Goal: Transaction & Acquisition: Book appointment/travel/reservation

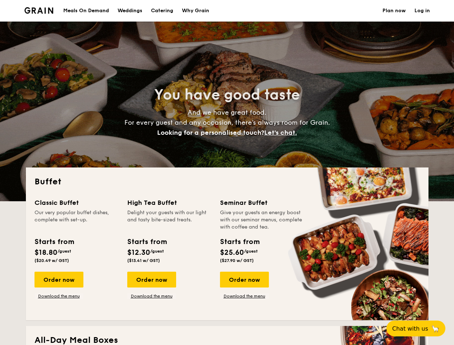
select select
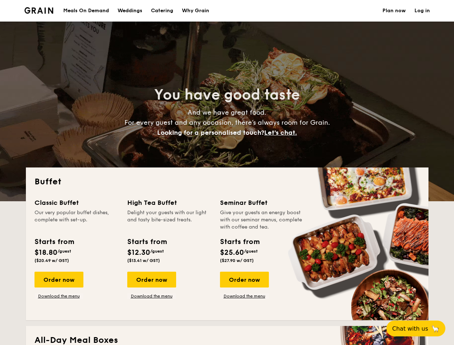
click at [227, 173] on div "Buffet Classic Buffet Our very popular buffet dishes, complete with set-up. Sta…" at bounding box center [227, 244] width 403 height 153
click at [422, 11] on link "Log in" at bounding box center [422, 11] width 15 height 22
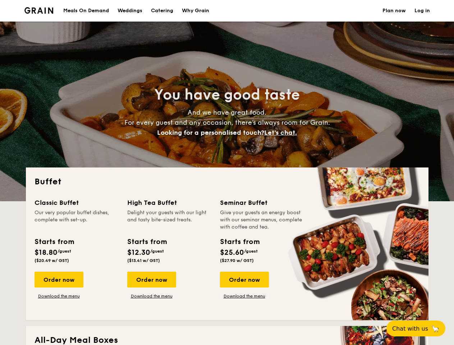
click at [283, 133] on span "Let's chat." at bounding box center [280, 133] width 33 height 8
click at [59, 280] on div "Order now" at bounding box center [59, 280] width 49 height 16
click at [151, 280] on div "Order now" at bounding box center [151, 280] width 49 height 16
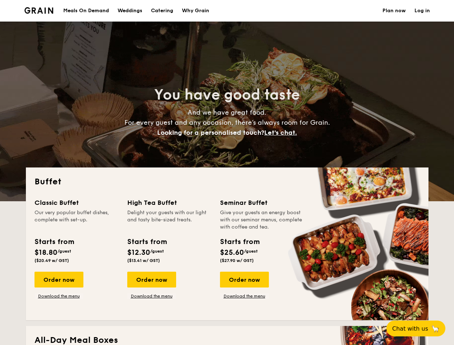
click at [244, 280] on div "Order now" at bounding box center [244, 280] width 49 height 16
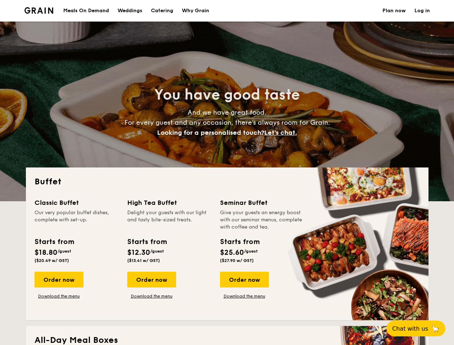
click at [420, 329] on span "Chat with us" at bounding box center [410, 328] width 36 height 7
